Goal: Task Accomplishment & Management: Manage account settings

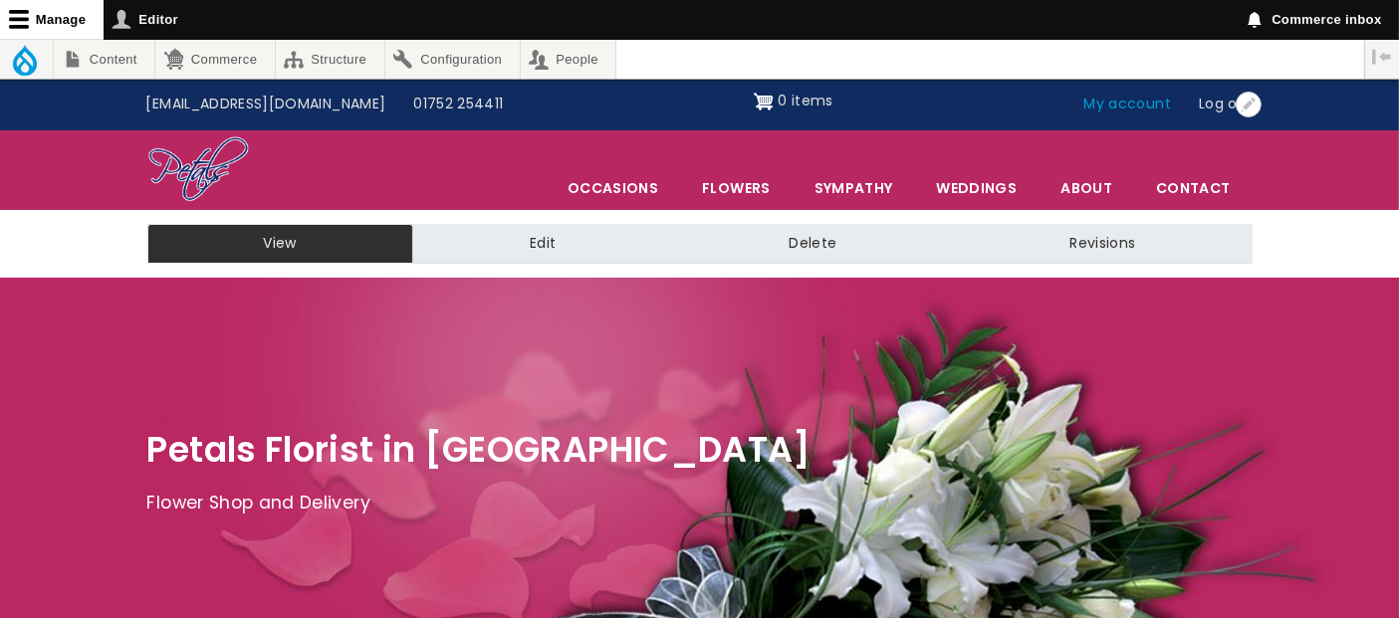
click at [1118, 102] on link "My account" at bounding box center [1129, 105] width 116 height 38
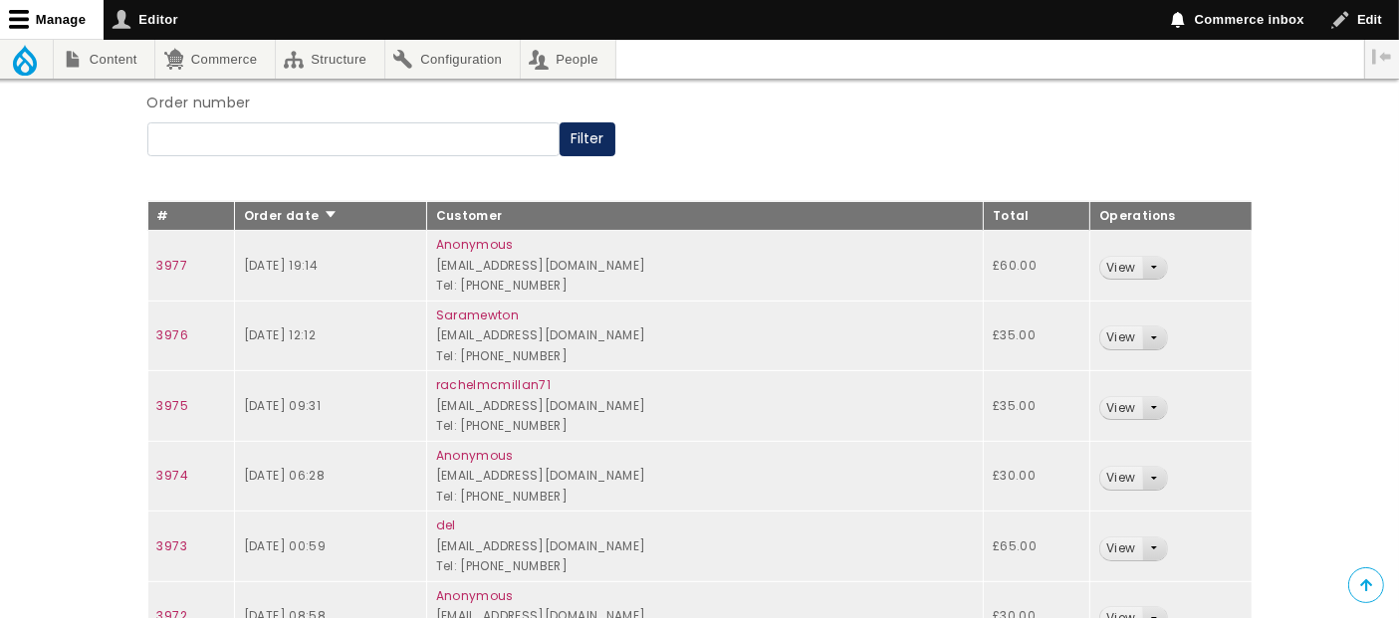
scroll to position [301, 0]
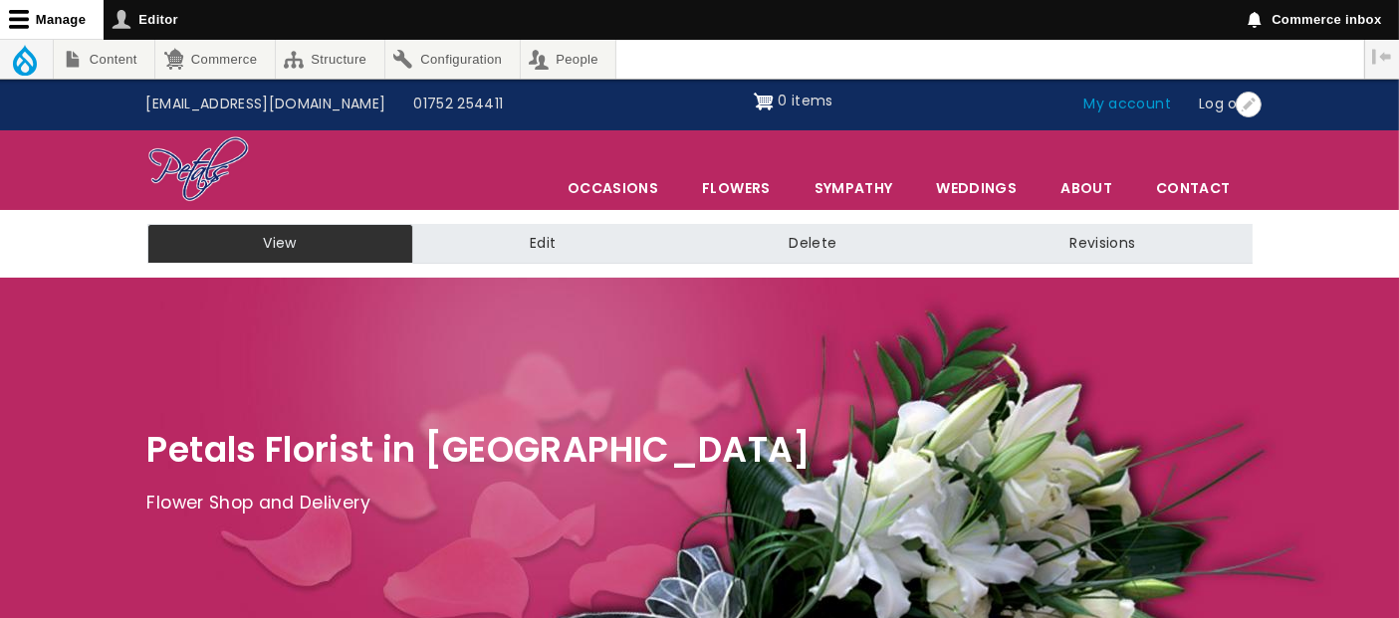
click at [1112, 112] on link "My account" at bounding box center [1129, 105] width 116 height 38
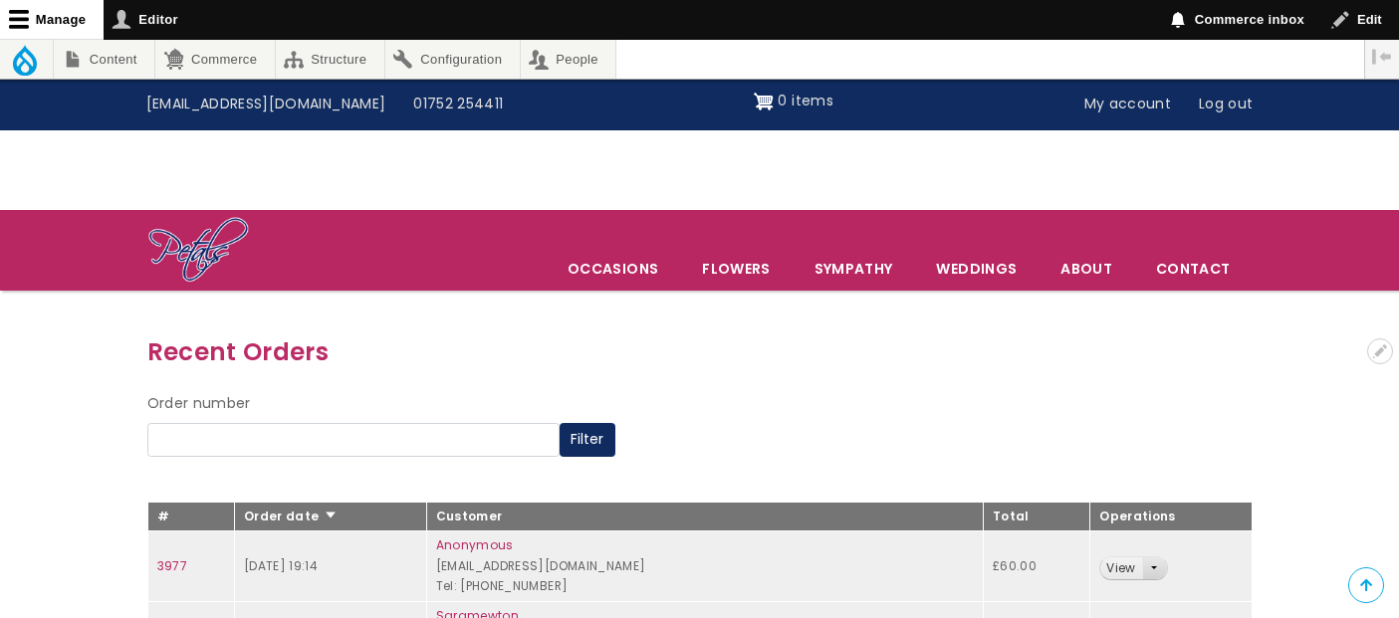
scroll to position [332, 0]
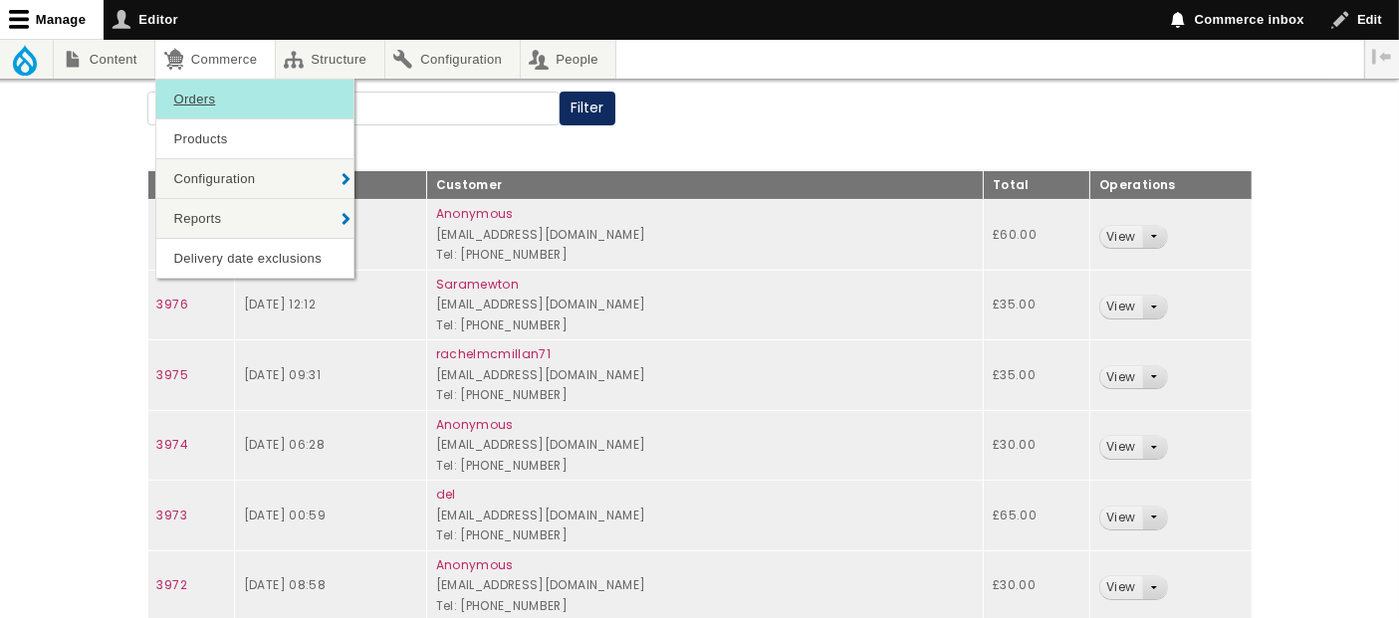
click at [218, 87] on link "Orders" at bounding box center [254, 99] width 197 height 39
